Goal: Information Seeking & Learning: Learn about a topic

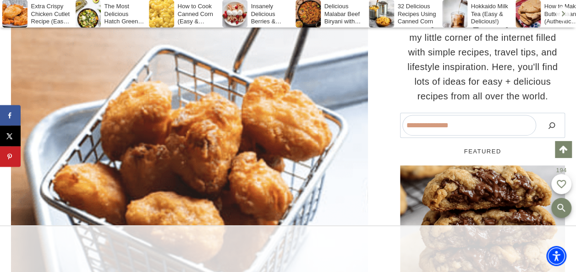
drag, startPoint x: 576, startPoint y: 88, endPoint x: 342, endPoint y: 37, distance: 239.6
click at [342, 37] on img at bounding box center [189, 175] width 357 height 343
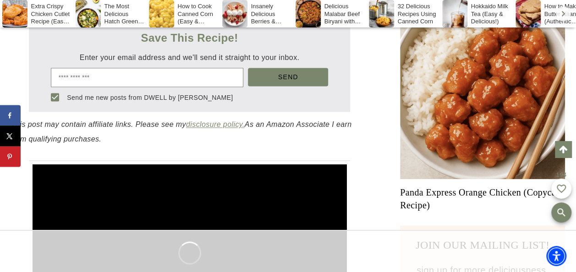
click at [392, 9] on div "Image for 32 Delicious Recipes Using Canned Corn" at bounding box center [381, 13] width 25 height 27
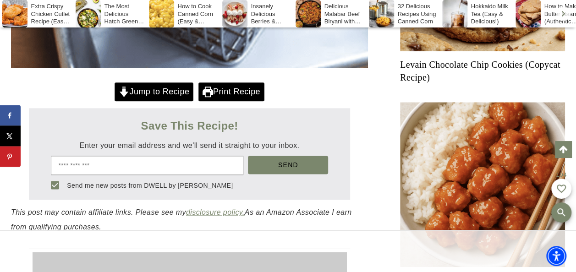
scroll to position [513, 0]
